Goal: Task Accomplishment & Management: Complete application form

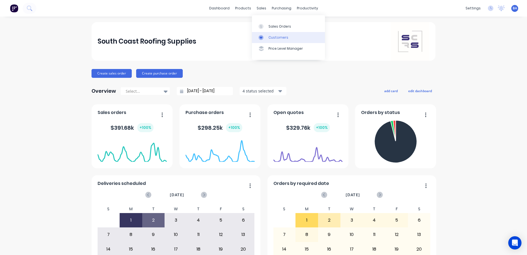
click at [265, 36] on div at bounding box center [263, 37] width 8 height 5
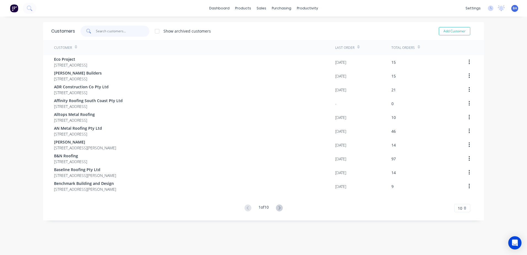
click at [102, 31] on input "text" at bounding box center [123, 31] width 54 height 11
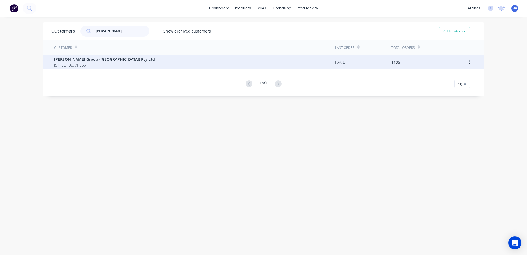
type input "[PERSON_NAME]"
click at [108, 60] on span "[PERSON_NAME] Group ([GEOGRAPHIC_DATA]) Pty Ltd" at bounding box center [104, 59] width 101 height 6
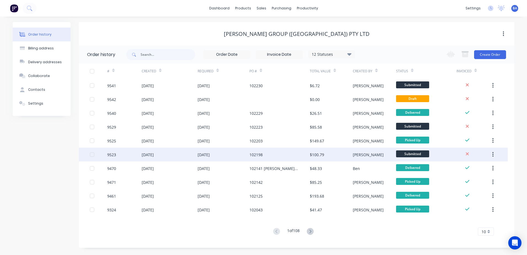
click at [130, 151] on div "9523" at bounding box center [124, 155] width 34 height 14
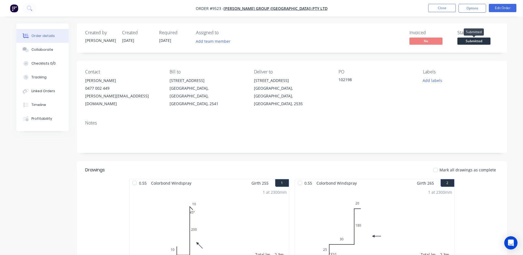
click at [481, 38] on span "Submitted" at bounding box center [474, 41] width 33 height 7
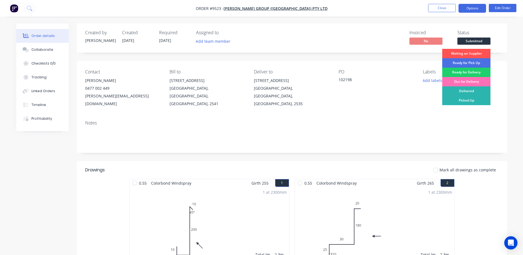
click at [477, 8] on button "Options" at bounding box center [473, 8] width 28 height 9
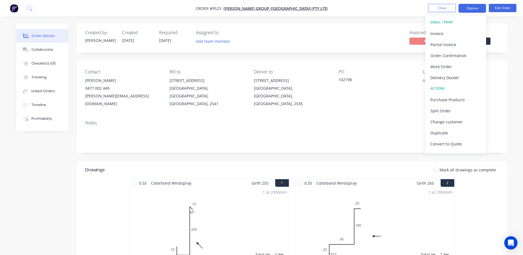
click at [478, 8] on button "Options" at bounding box center [473, 8] width 28 height 9
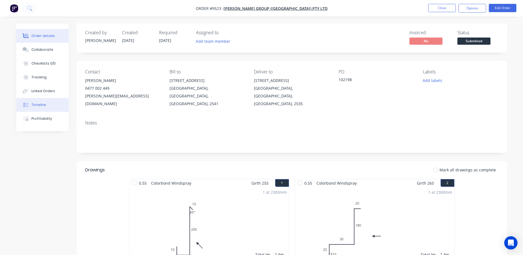
click at [36, 106] on div "Timeline" at bounding box center [38, 104] width 15 height 5
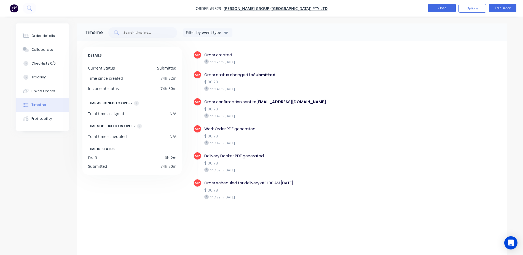
click at [446, 8] on button "Close" at bounding box center [442, 8] width 28 height 8
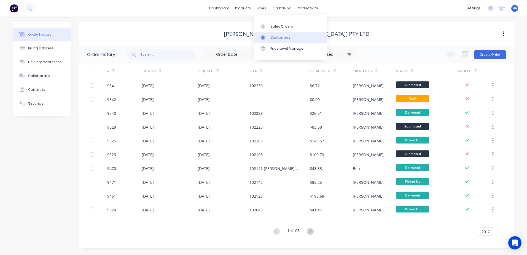
click at [266, 35] on div at bounding box center [265, 37] width 8 height 5
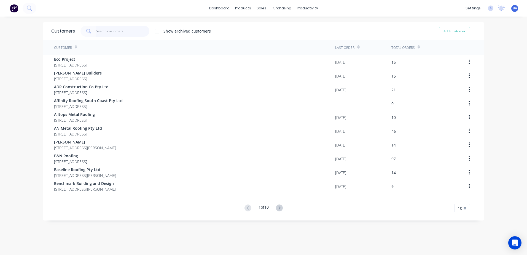
click at [102, 31] on input "text" at bounding box center [123, 31] width 54 height 11
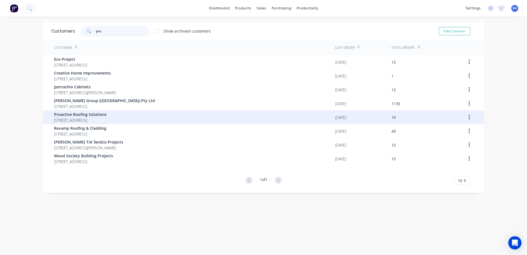
type input "pro"
click at [107, 114] on span "Proactive Roofing Solutions" at bounding box center [80, 114] width 53 height 6
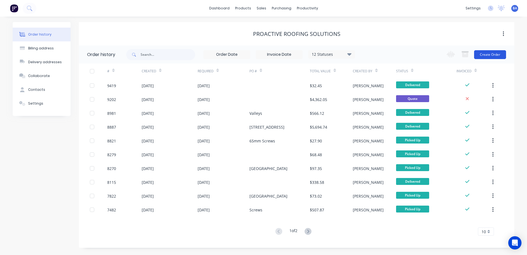
click at [478, 54] on button "Create Order" at bounding box center [490, 54] width 32 height 9
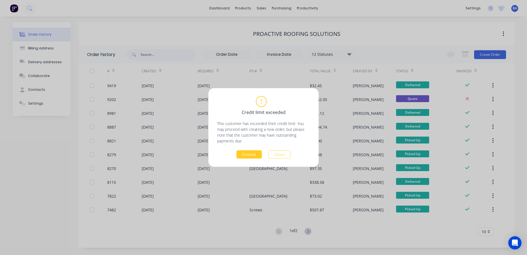
click at [256, 152] on button "Continue" at bounding box center [249, 154] width 25 height 8
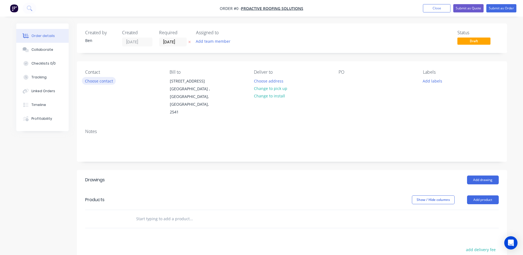
click at [99, 81] on button "Choose contact" at bounding box center [99, 80] width 34 height 7
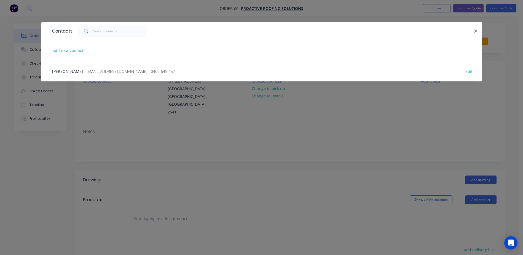
click at [97, 70] on span "- [EMAIL_ADDRESS][DOMAIN_NAME] - 0402 645 457" at bounding box center [129, 71] width 91 height 5
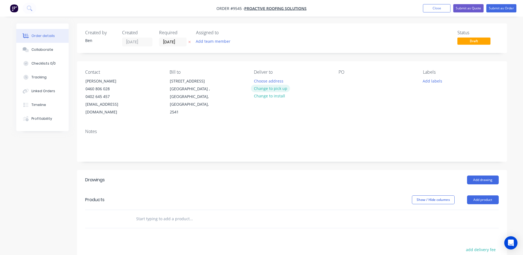
click at [272, 87] on button "Change to pick up" at bounding box center [270, 88] width 39 height 7
click at [479, 175] on button "Add drawing" at bounding box center [483, 179] width 32 height 9
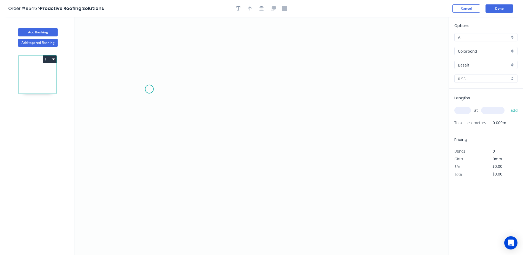
click at [148, 89] on icon "0" at bounding box center [261, 136] width 374 height 238
click at [131, 97] on icon "0" at bounding box center [261, 136] width 374 height 238
click at [254, 128] on icon "0 ?" at bounding box center [261, 136] width 374 height 238
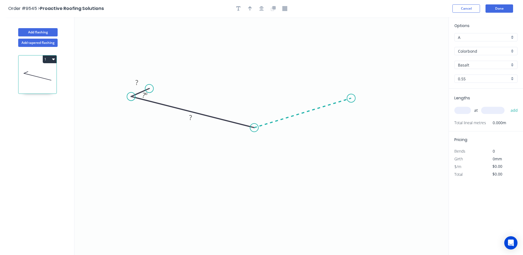
click at [351, 98] on icon "0 ? ? ? º" at bounding box center [261, 136] width 374 height 238
click at [332, 91] on icon "0 ? ? ? ? º ? º" at bounding box center [261, 136] width 374 height 238
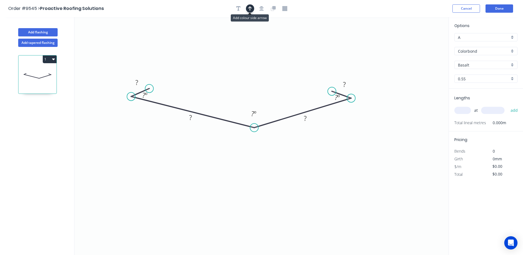
click at [248, 10] on icon "button" at bounding box center [250, 8] width 4 height 5
drag, startPoint x: 419, startPoint y: 44, endPoint x: 252, endPoint y: 57, distance: 167.4
click at [252, 57] on icon at bounding box center [252, 51] width 5 height 18
click at [255, 112] on tspan "º" at bounding box center [255, 113] width 2 height 9
click at [286, 80] on icon "0 ? ? ? ? ? º 138 º ? º" at bounding box center [261, 136] width 374 height 238
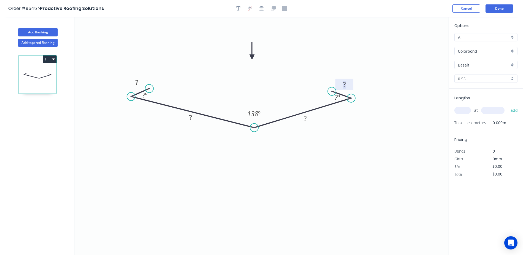
click at [346, 84] on rect at bounding box center [344, 85] width 11 height 8
click at [377, 57] on icon "0 ? ? ? 25 ? º 138 º ? º" at bounding box center [261, 136] width 374 height 238
click at [136, 82] on tspan "?" at bounding box center [136, 82] width 3 height 9
click at [146, 79] on icon "0 25 ? ? 25 ? º 138 º ? º" at bounding box center [261, 136] width 374 height 238
click at [147, 94] on tspan "º" at bounding box center [146, 94] width 2 height 9
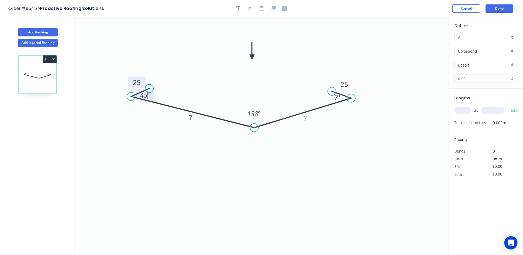
click at [216, 88] on icon "0 25 ? ? 25 45 º 138 º ? º" at bounding box center [261, 136] width 374 height 238
click at [336, 95] on tspan "?" at bounding box center [336, 97] width 3 height 9
click at [311, 91] on icon "0 25 ? ? 25 45 º 138 º 45 º" at bounding box center [261, 136] width 374 height 238
click at [190, 115] on tspan "?" at bounding box center [190, 117] width 3 height 9
click at [286, 174] on icon "0 25 225 ? 25 45 º 138 º 45 º" at bounding box center [261, 136] width 374 height 238
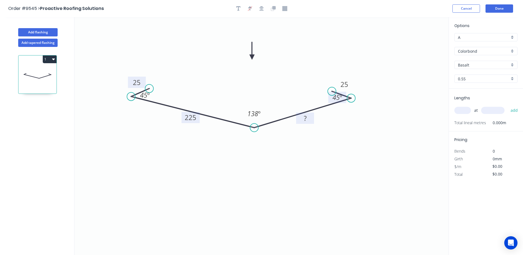
click at [304, 117] on tspan "?" at bounding box center [305, 118] width 3 height 9
drag, startPoint x: 356, startPoint y: 51, endPoint x: 357, endPoint y: 47, distance: 3.9
click at [356, 51] on icon "0 25 225 225 25 45 º 138 º 45 º" at bounding box center [261, 136] width 374 height 238
type input "$14.75"
click at [478, 64] on input "Basalt" at bounding box center [484, 65] width 52 height 6
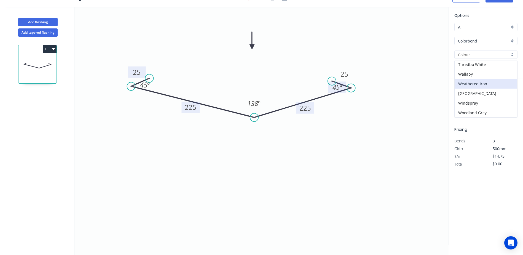
scroll to position [204, 0]
click at [513, 41] on div "Colorbond" at bounding box center [486, 41] width 63 height 8
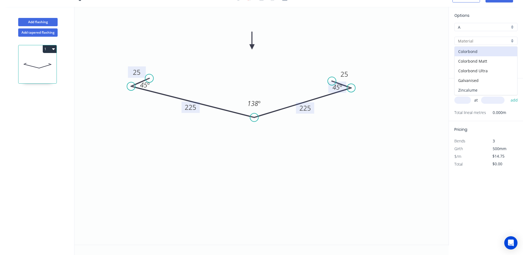
click at [478, 89] on div "Zincalume" at bounding box center [486, 90] width 63 height 10
type input "Zincalume"
type input "Unpainted"
type input "$15.49"
click at [465, 100] on input "text" at bounding box center [463, 100] width 17 height 7
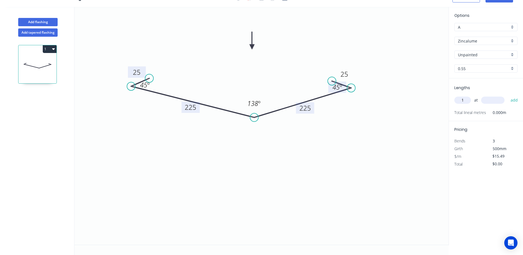
type input "1"
type input "5000"
click at [508, 95] on button "add" at bounding box center [514, 99] width 13 height 9
type input "$77.45"
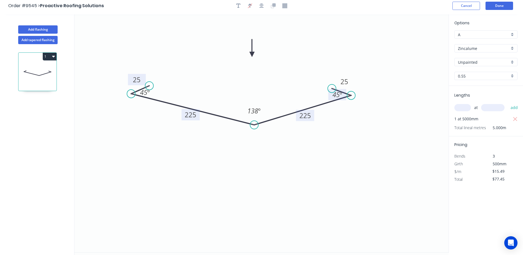
scroll to position [0, 0]
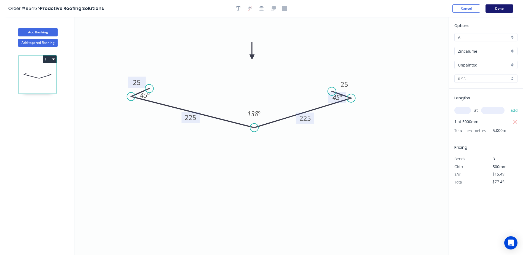
click at [498, 6] on button "Done" at bounding box center [500, 8] width 28 height 8
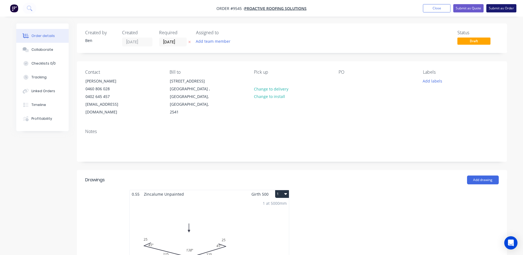
click at [501, 7] on button "Submit as Order" at bounding box center [502, 8] width 30 height 8
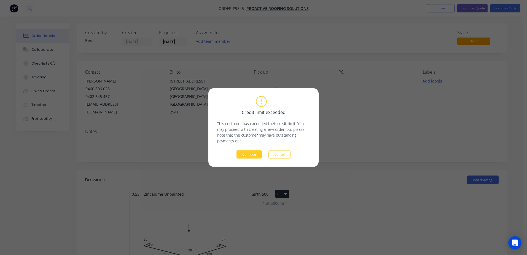
click at [251, 154] on button "Continue" at bounding box center [249, 154] width 25 height 8
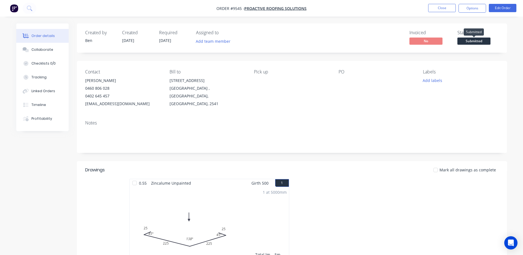
click at [470, 40] on span "Submitted" at bounding box center [474, 41] width 33 height 7
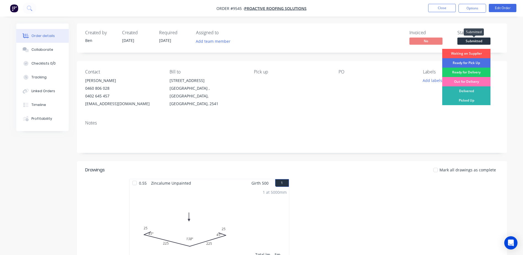
click at [469, 41] on span "Submitted" at bounding box center [474, 41] width 33 height 7
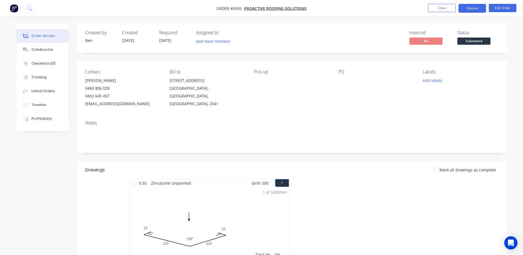
click at [471, 7] on button "Options" at bounding box center [473, 8] width 28 height 9
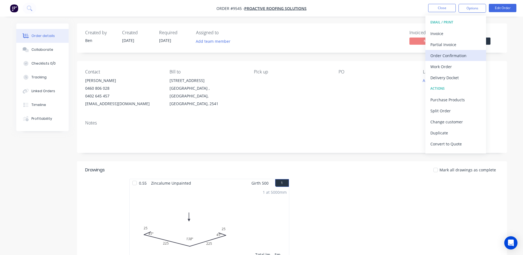
click at [464, 54] on div "Order Confirmation" at bounding box center [456, 56] width 51 height 8
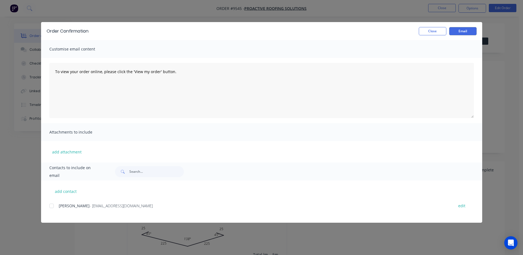
click at [51, 204] on div at bounding box center [51, 205] width 11 height 11
click at [459, 30] on button "Email" at bounding box center [463, 31] width 28 height 8
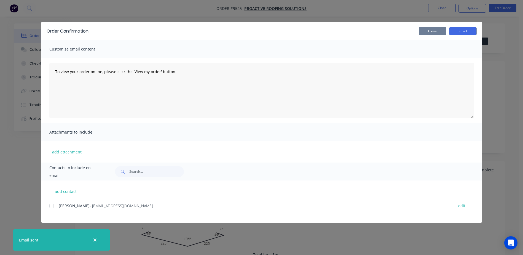
click at [432, 29] on button "Close" at bounding box center [433, 31] width 28 height 8
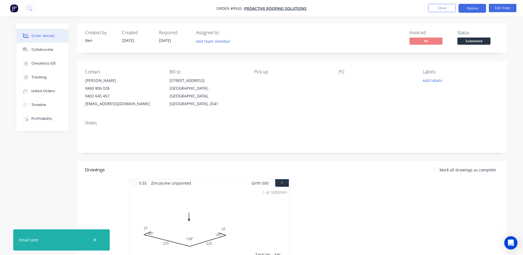
click at [471, 6] on button "Options" at bounding box center [473, 8] width 28 height 9
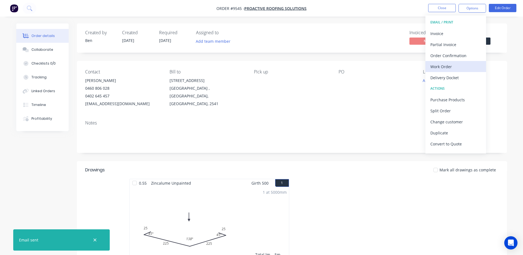
click at [455, 66] on div "Work Order" at bounding box center [456, 67] width 51 height 8
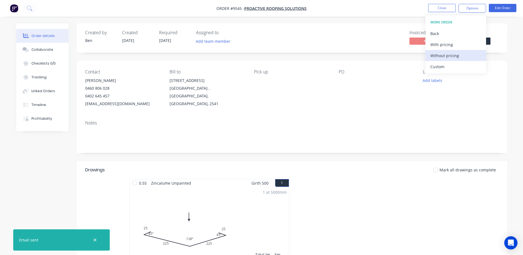
click at [457, 54] on div "Without pricing" at bounding box center [456, 56] width 51 height 8
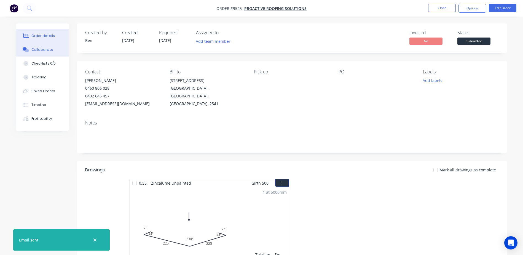
click at [50, 48] on div "Collaborate" at bounding box center [42, 49] width 22 height 5
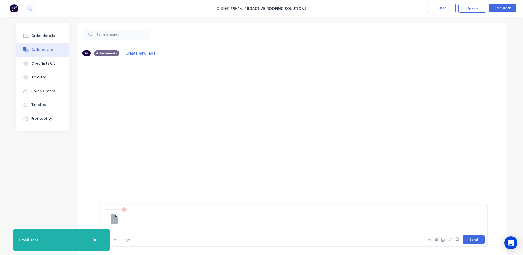
click at [480, 237] on button "Send" at bounding box center [474, 239] width 22 height 8
